Goal: Information Seeking & Learning: Learn about a topic

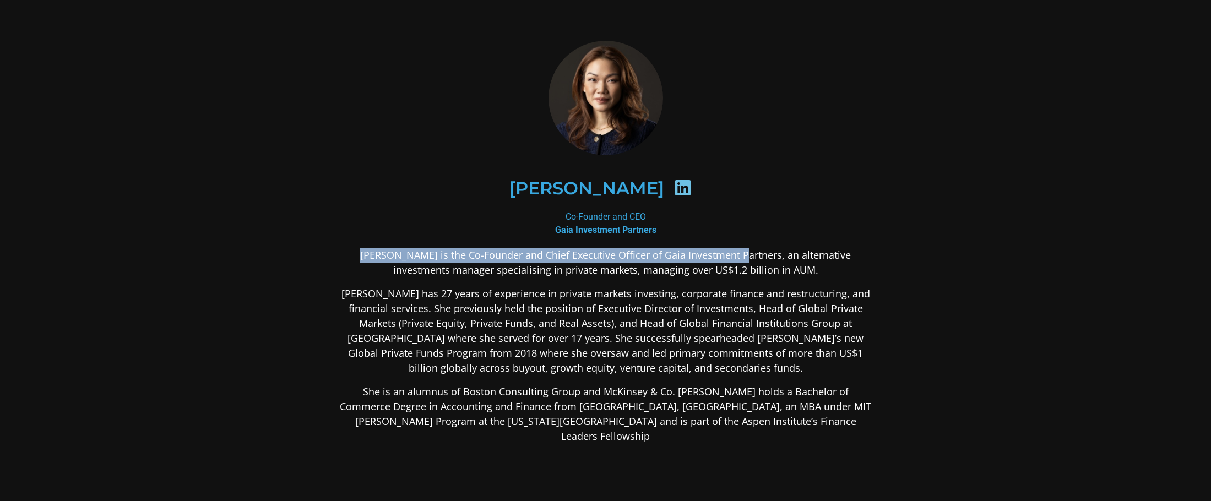
drag, startPoint x: 351, startPoint y: 253, endPoint x: 725, endPoint y: 244, distance: 373.9
click at [725, 244] on div "[PERSON_NAME] Co-Founder and CEO Gaia Investment Partners [PERSON_NAME] is the …" at bounding box center [605, 329] width 535 height 577
copy p "[PERSON_NAME] is the Co-Founder and Chief Executive Officer of Gaia Investment …"
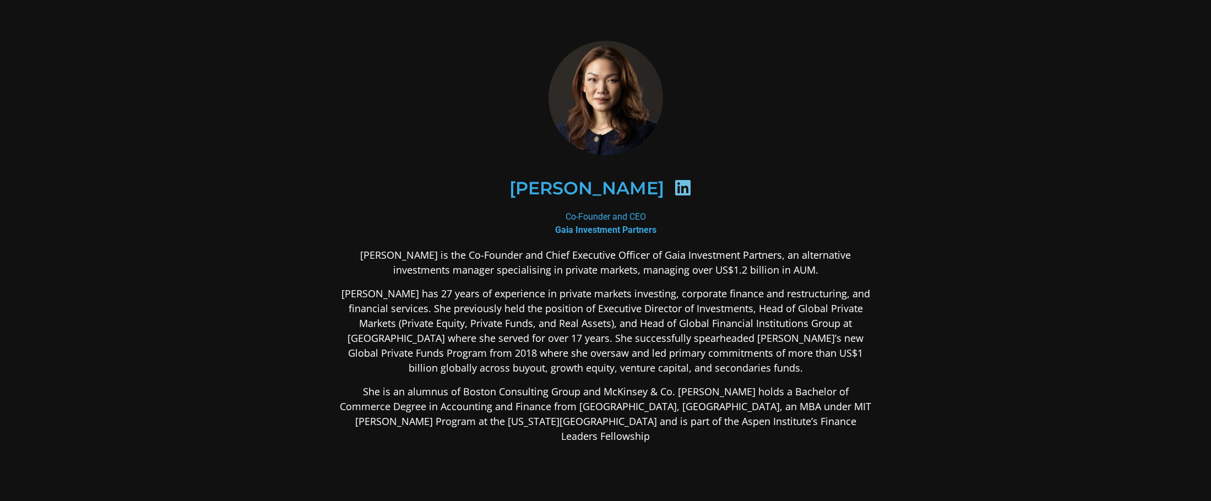
click at [774, 295] on p "[PERSON_NAME] has 27 years of experience in private markets investing, corporat…" at bounding box center [605, 330] width 535 height 89
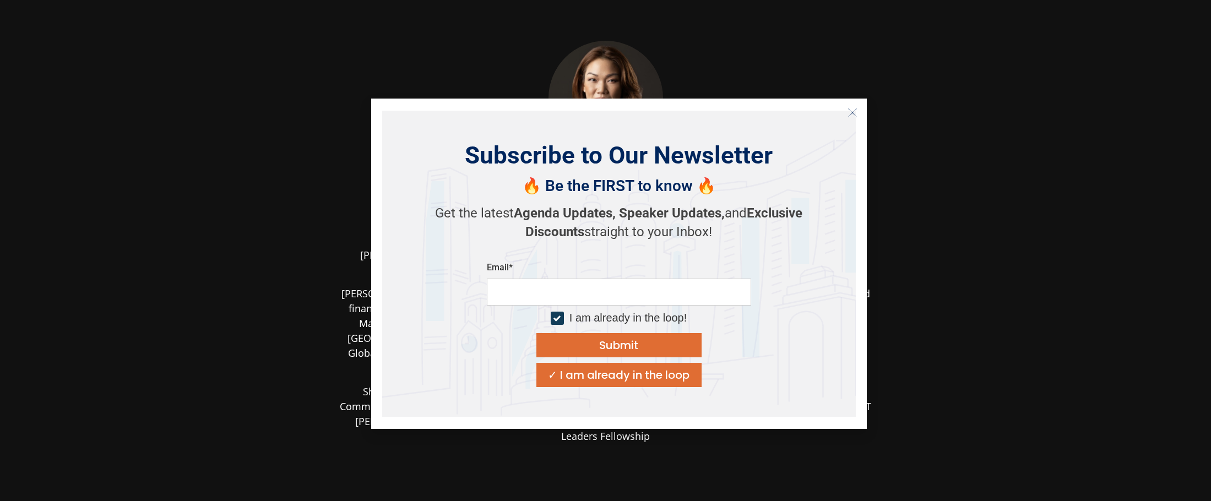
click at [854, 113] on icon "Close" at bounding box center [852, 113] width 10 height 10
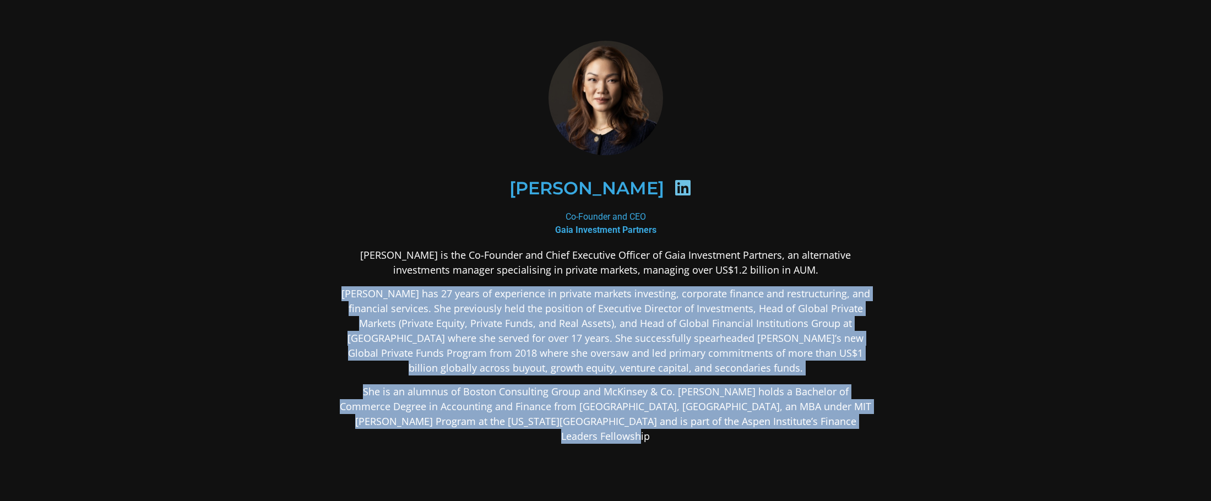
drag, startPoint x: 340, startPoint y: 292, endPoint x: 837, endPoint y: 418, distance: 512.7
click at [837, 418] on div "[PERSON_NAME] is the Co-Founder and Chief Executive Officer of Gaia Investment …" at bounding box center [605, 433] width 535 height 370
copy div "[PERSON_NAME] has 27 years of experience in private markets investing, corporat…"
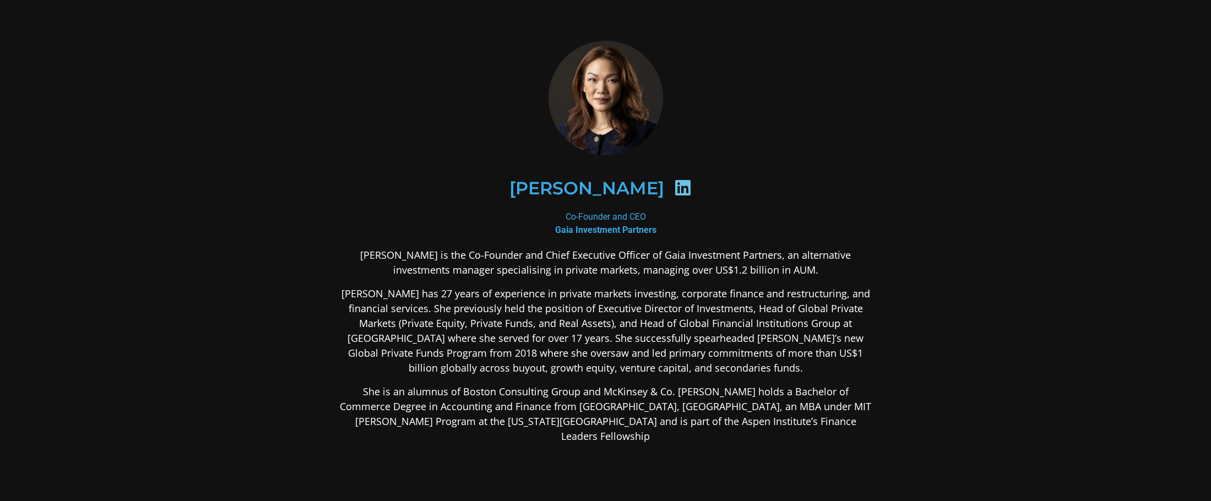
click at [767, 221] on div "Co-Founder and CEO Gaia Investment Partners" at bounding box center [605, 223] width 535 height 26
